Goal: Task Accomplishment & Management: Complete application form

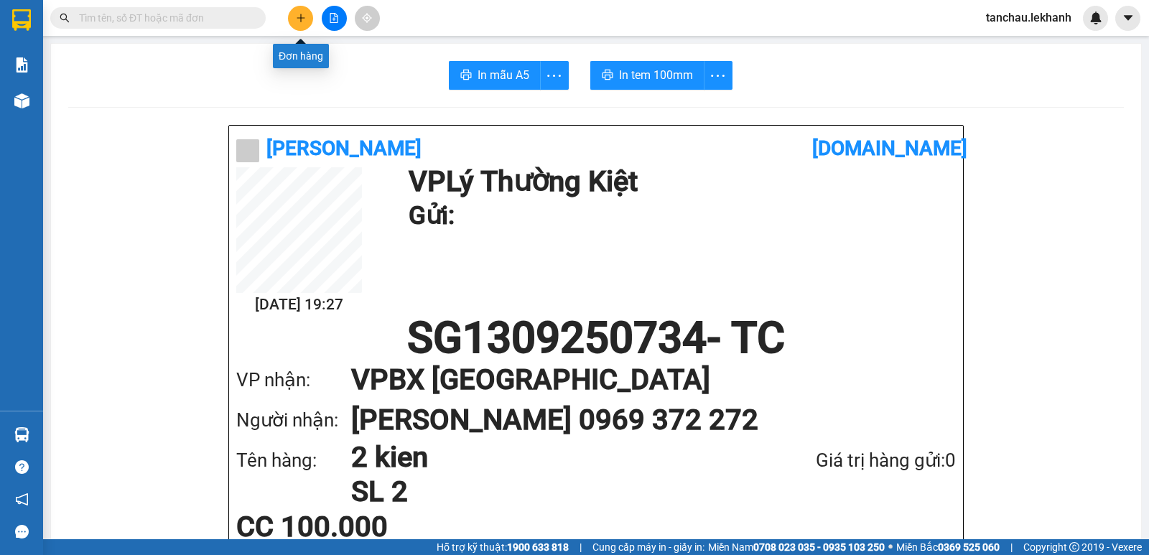
click at [294, 15] on button at bounding box center [300, 18] width 25 height 25
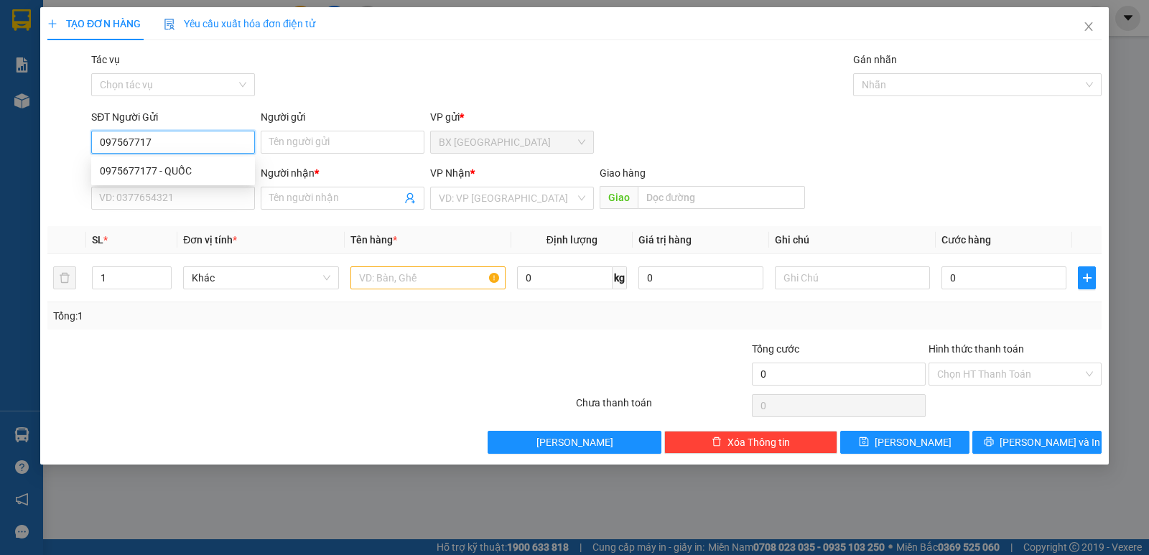
type input "0975677177"
click at [153, 177] on div "0975677177 - QUỐC" at bounding box center [173, 171] width 146 height 16
type input "QUỐC"
type input "0975677177"
type input "QUỐC"
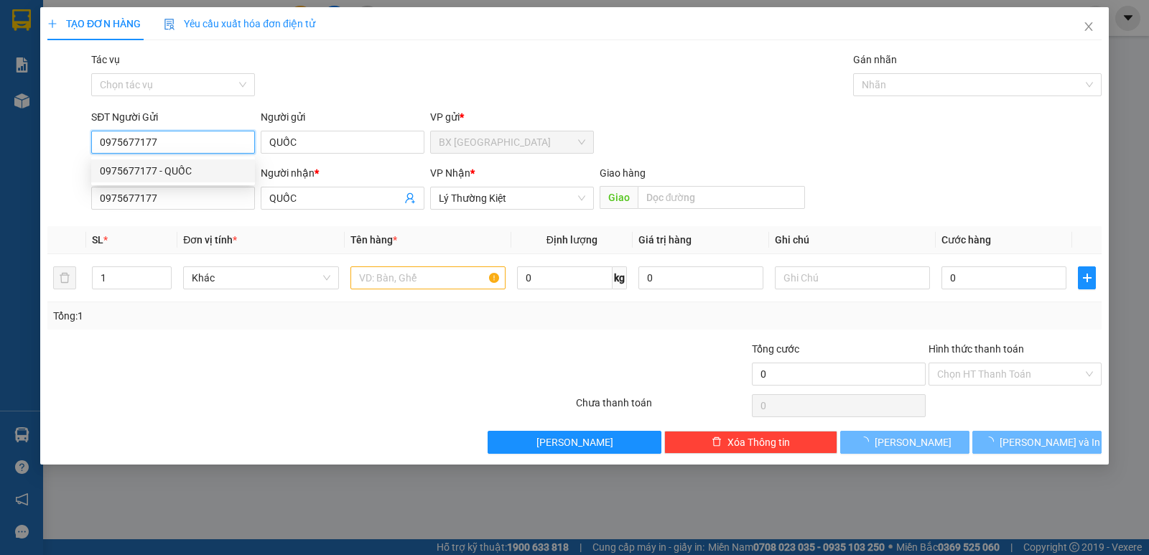
type input "40.000"
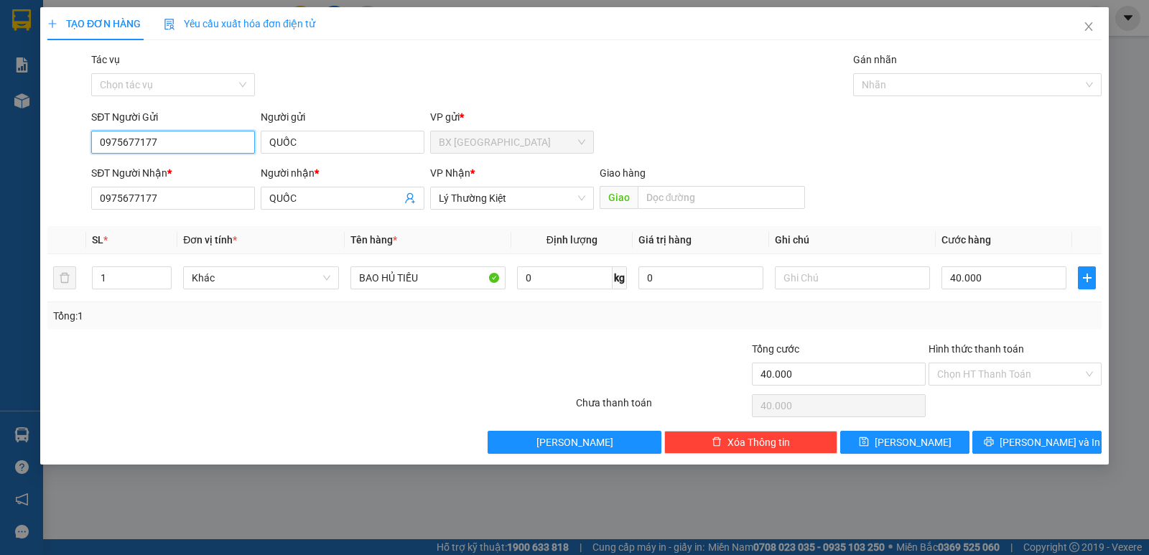
type input "0975677177"
click at [158, 171] on div "SĐT Người Nhận *" at bounding box center [173, 173] width 164 height 16
click at [158, 187] on input "0975677177" at bounding box center [173, 198] width 164 height 23
click at [978, 368] on input "Hình thức thanh toán" at bounding box center [1010, 374] width 146 height 22
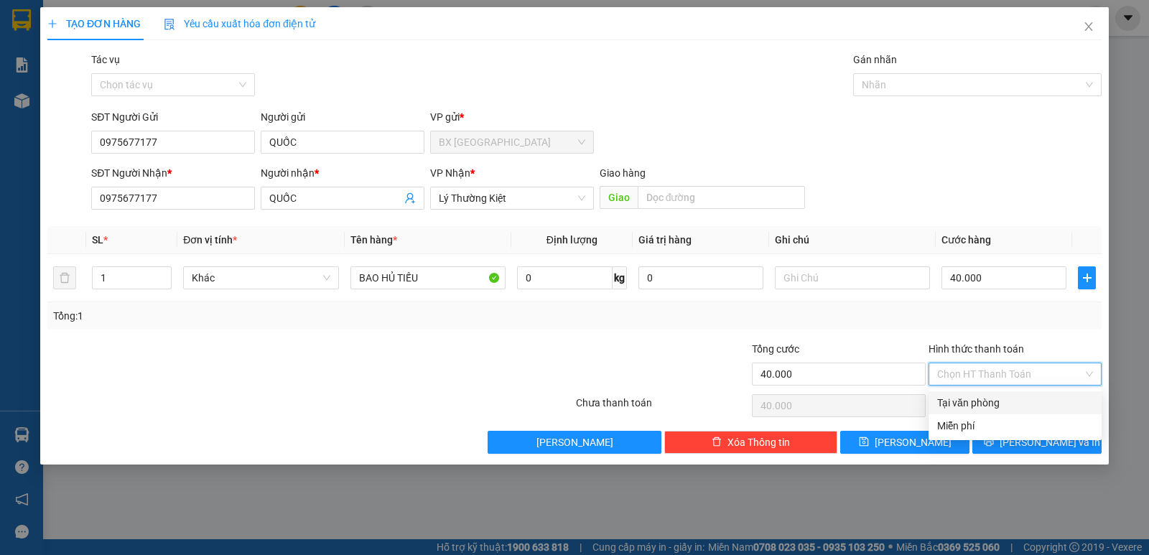
click at [991, 396] on div "Tại văn phòng" at bounding box center [1015, 403] width 156 height 16
type input "0"
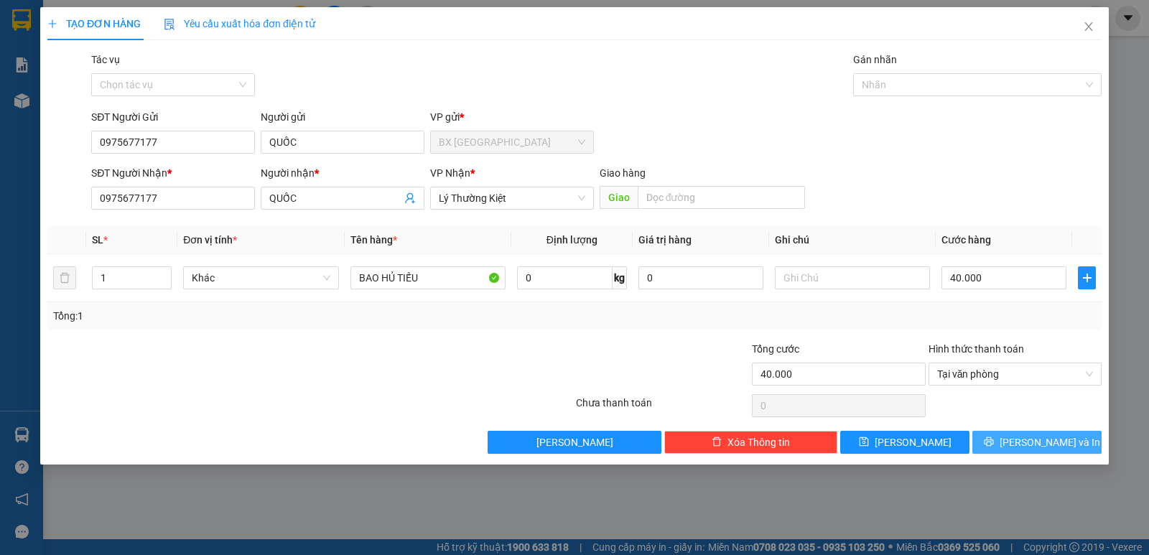
click at [1023, 437] on button "[PERSON_NAME] và In" at bounding box center [1036, 442] width 129 height 23
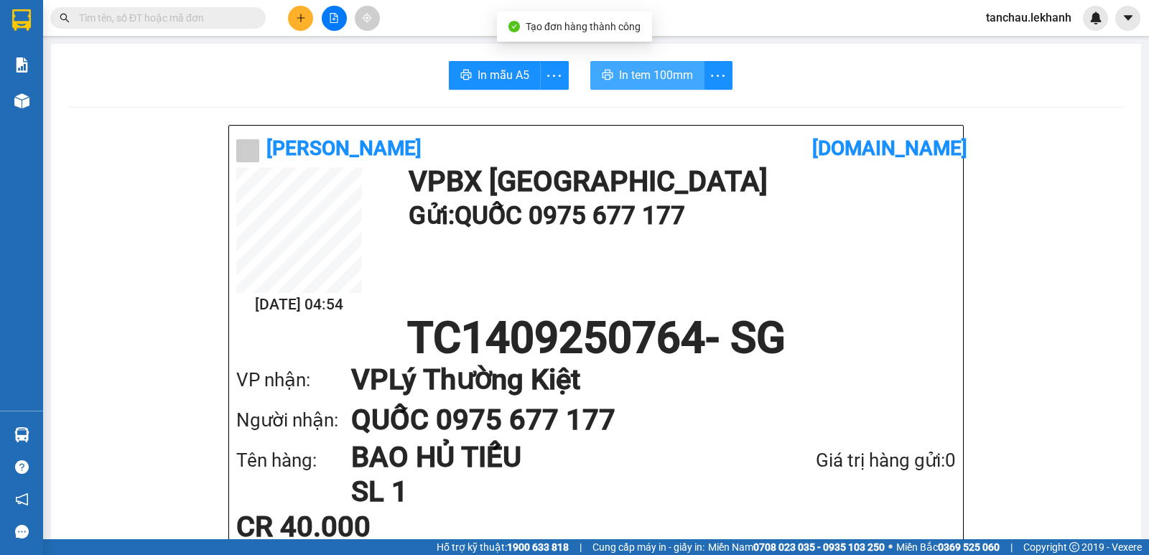
click at [648, 82] on span "In tem 100mm" at bounding box center [656, 75] width 74 height 18
